Goal: Task Accomplishment & Management: Manage account settings

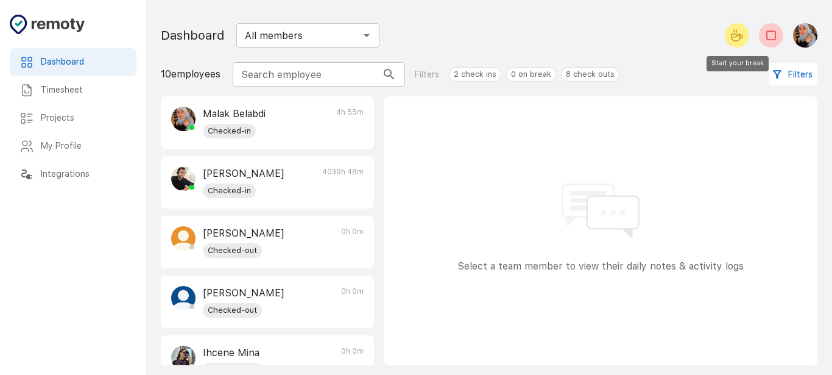
click at [736, 40] on icon "Start your break" at bounding box center [735, 37] width 9 height 7
click at [770, 37] on icon "End your break" at bounding box center [771, 35] width 15 height 15
click at [756, 37] on div at bounding box center [771, 35] width 34 height 24
click at [776, 44] on button "Check-out" at bounding box center [771, 35] width 24 height 24
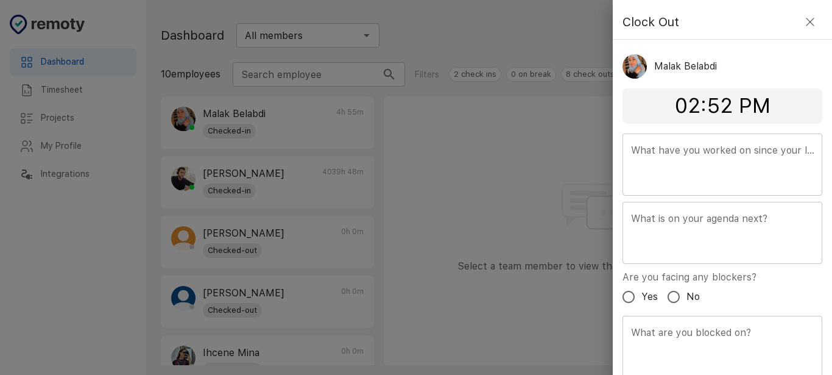
scroll to position [44, 0]
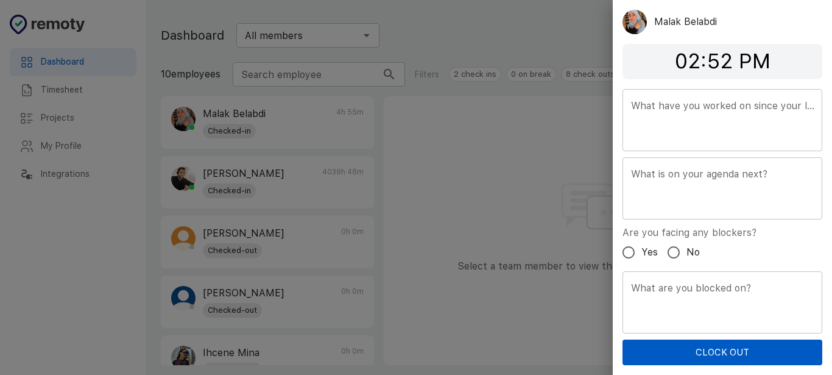
click at [689, 362] on button "Clock Out" at bounding box center [722, 352] width 200 height 26
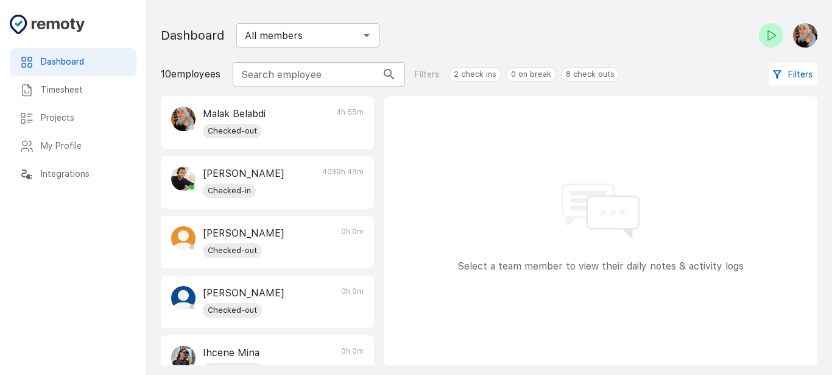
click at [74, 85] on h6 "Timesheet" at bounding box center [84, 89] width 86 height 13
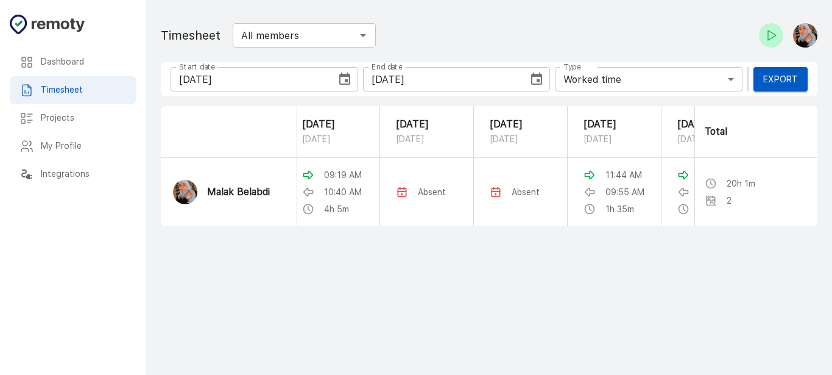
scroll to position [0, 269]
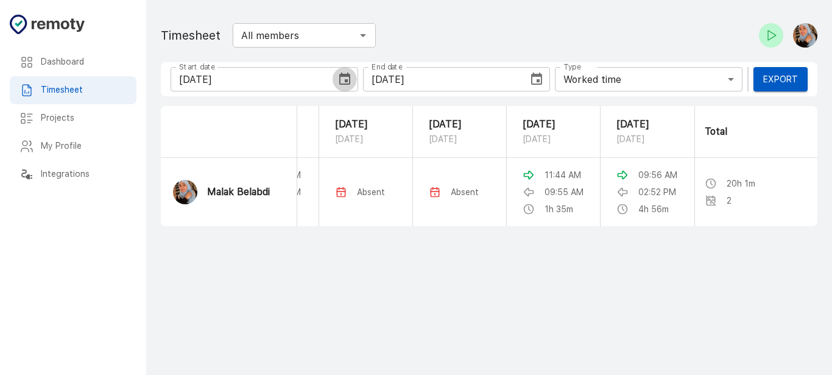
click at [346, 81] on icon "Choose date, selected date is Aug 12, 2025" at bounding box center [344, 78] width 11 height 12
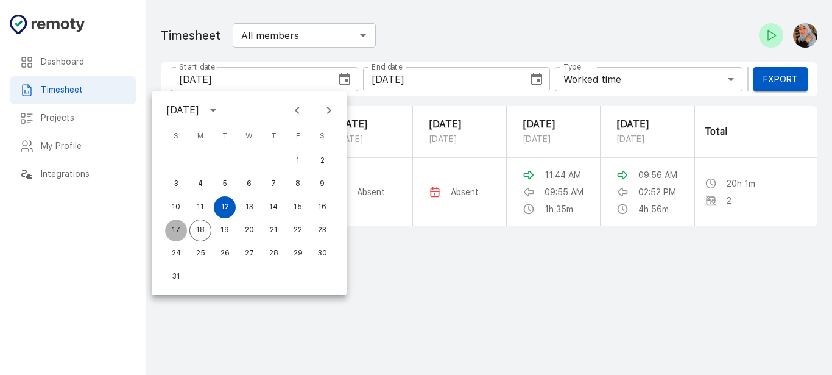
click at [174, 226] on button "17" at bounding box center [176, 230] width 22 height 22
type input "[DATE]"
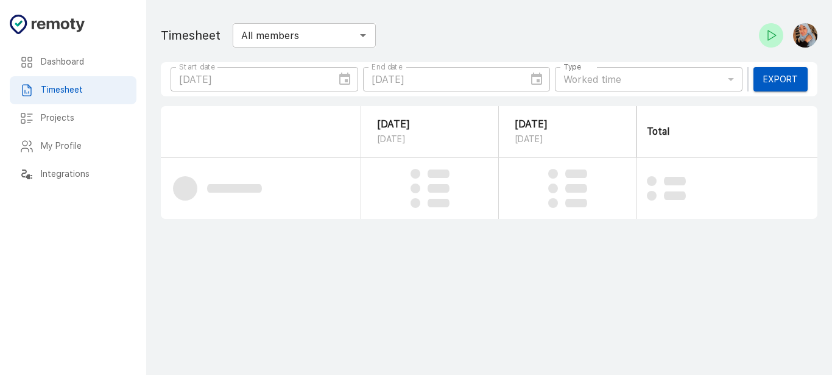
scroll to position [0, 0]
